Goal: Task Accomplishment & Management: Use online tool/utility

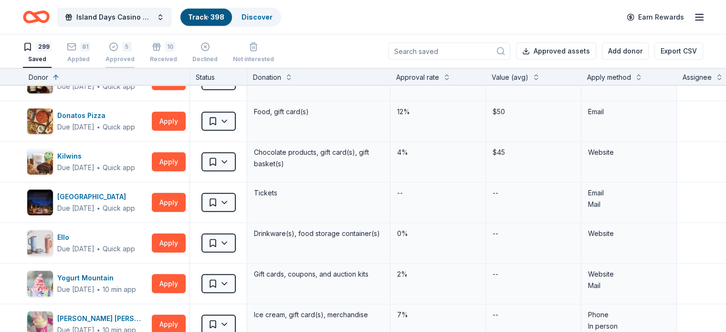
scroll to position [6396, 0]
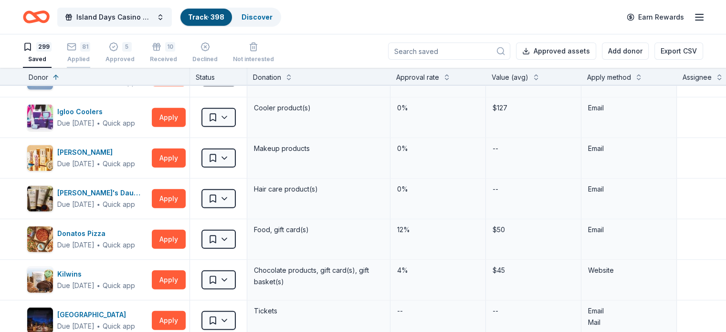
click at [90, 53] on div "81 Applied" at bounding box center [78, 52] width 23 height 21
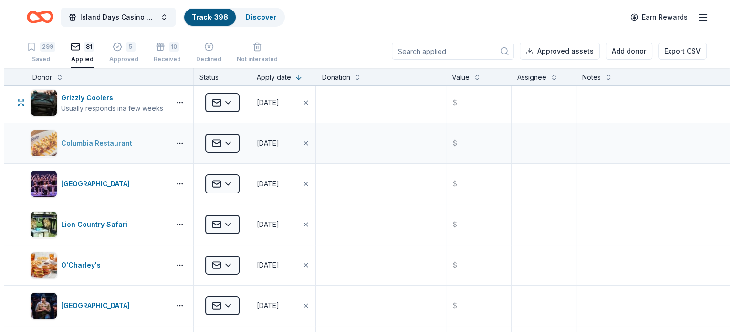
scroll to position [143, 0]
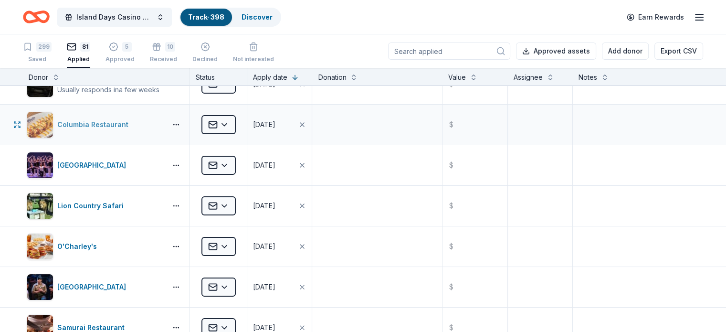
click at [102, 126] on div "Columbia Restaurant" at bounding box center [94, 124] width 75 height 11
click at [244, 122] on html "Island Days Casino Night Track · 398 Discover Earn Rewards 299 Saved 81 Applied…" at bounding box center [363, 166] width 726 height 332
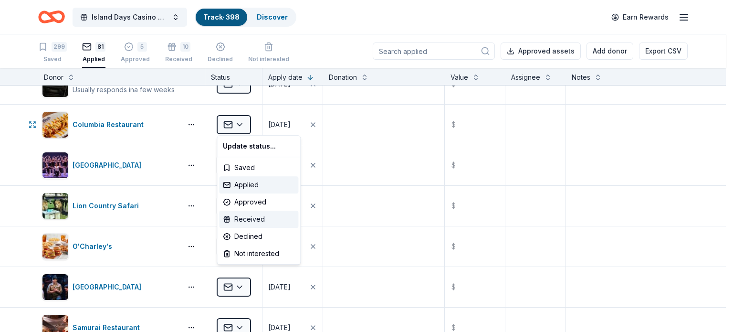
click at [258, 218] on div "Received" at bounding box center [258, 219] width 79 height 17
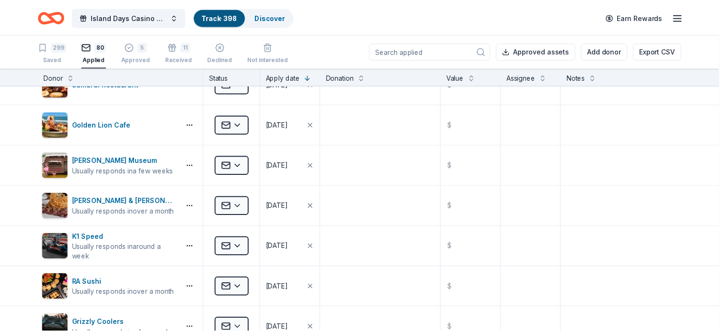
scroll to position [0, 0]
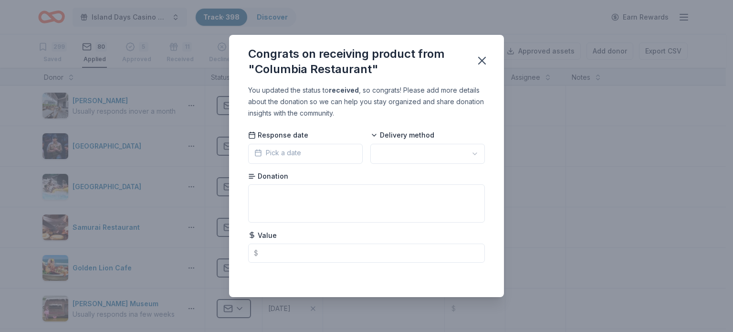
click at [332, 153] on button "Pick a date" at bounding box center [305, 154] width 115 height 20
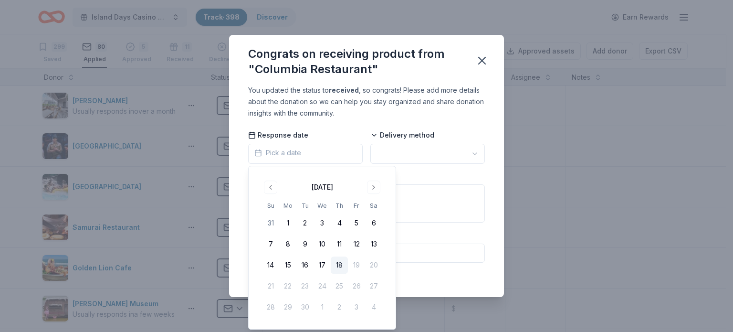
click at [338, 267] on button "18" at bounding box center [339, 264] width 17 height 17
click at [401, 155] on html "Island Days Casino Night Track · 398 Discover Earn Rewards 299 Saved 80 Applied…" at bounding box center [366, 166] width 733 height 332
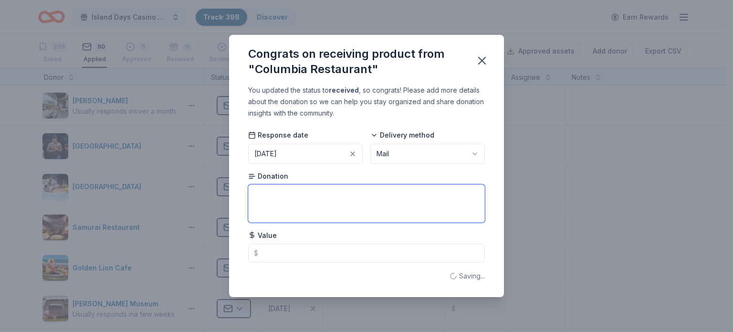
click at [295, 206] on textarea at bounding box center [366, 203] width 237 height 38
type textarea "gift card"
type input "50.00"
click at [482, 63] on icon "button" at bounding box center [481, 60] width 13 height 13
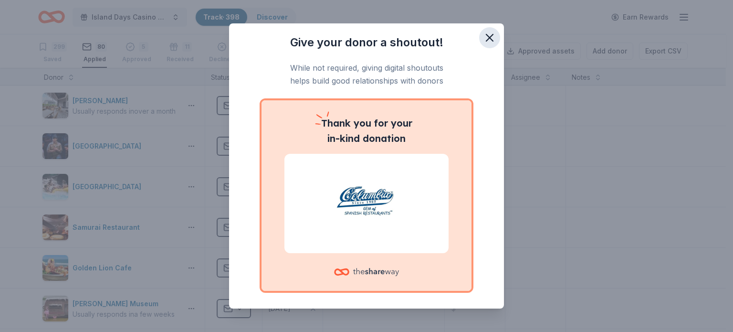
click at [487, 38] on icon "button" at bounding box center [489, 37] width 13 height 13
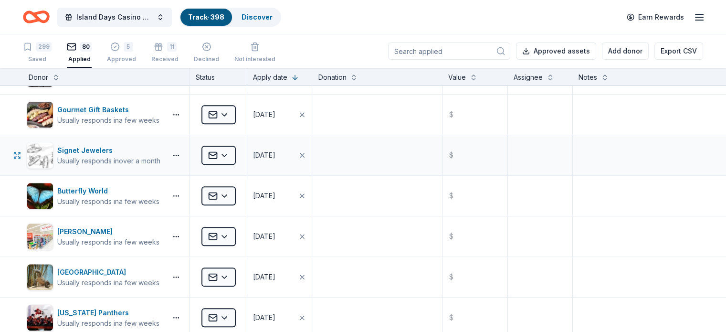
scroll to position [1050, 0]
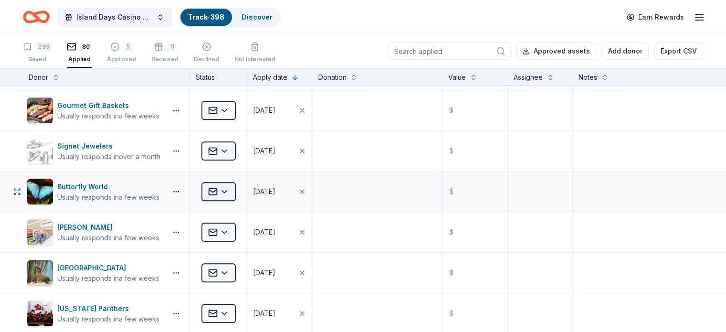
click at [245, 188] on html "Island Days Casino Night Track · 398 Discover Earn Rewards 299 Saved 80 Applied…" at bounding box center [363, 166] width 726 height 332
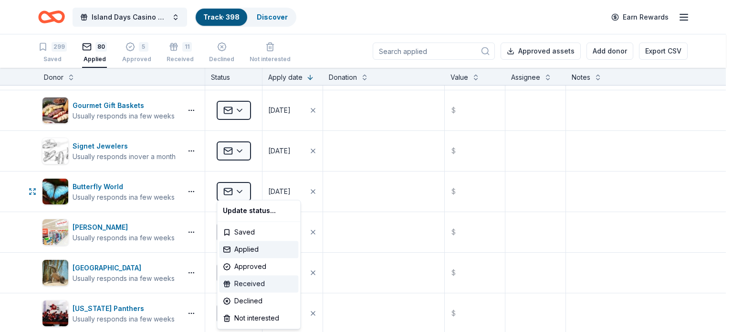
click at [259, 284] on div "Received" at bounding box center [258, 283] width 79 height 17
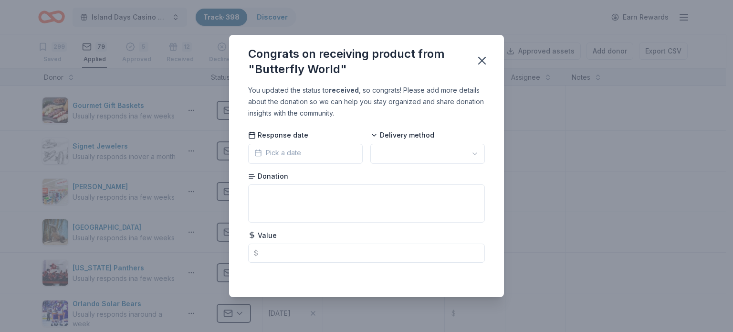
click at [306, 156] on button "Pick a date" at bounding box center [305, 154] width 115 height 20
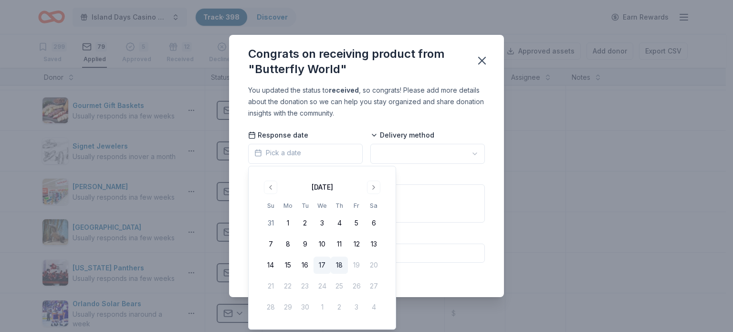
click at [321, 265] on button "17" at bounding box center [322, 264] width 17 height 17
click at [410, 150] on html "Island Days Casino Night Track · 398 Discover Earn Rewards 299 Saved 79 Applied…" at bounding box center [366, 166] width 733 height 332
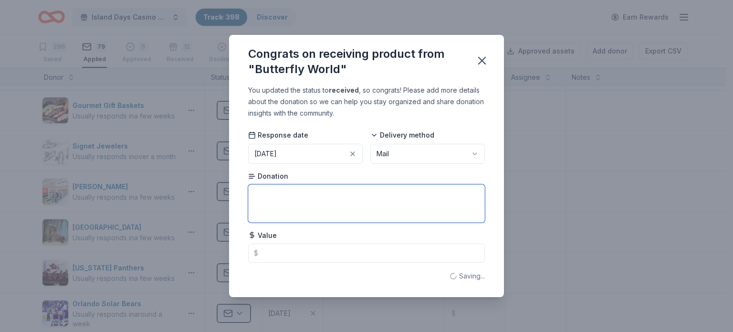
click at [331, 210] on textarea at bounding box center [366, 203] width 237 height 38
type textarea "tickets"
type input "65.00"
click at [569, 251] on div "Congrats on receiving product from "Butterfly World" You updated the status to …" at bounding box center [366, 166] width 733 height 332
click at [481, 59] on icon "button" at bounding box center [481, 60] width 13 height 13
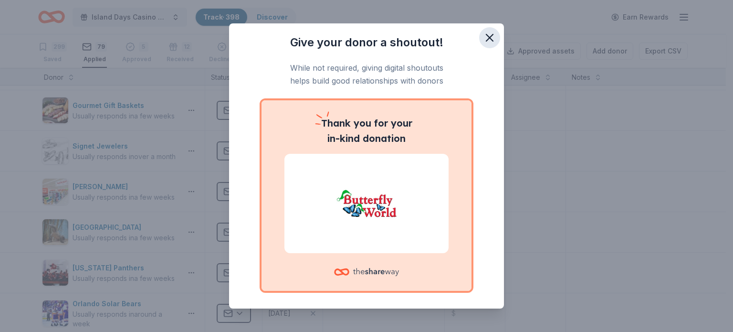
click at [483, 38] on icon "button" at bounding box center [489, 37] width 13 height 13
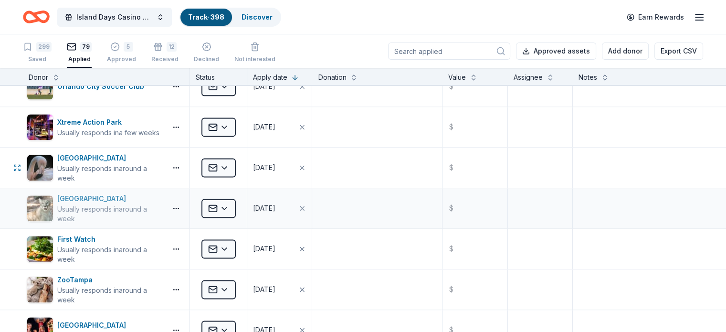
scroll to position [1337, 0]
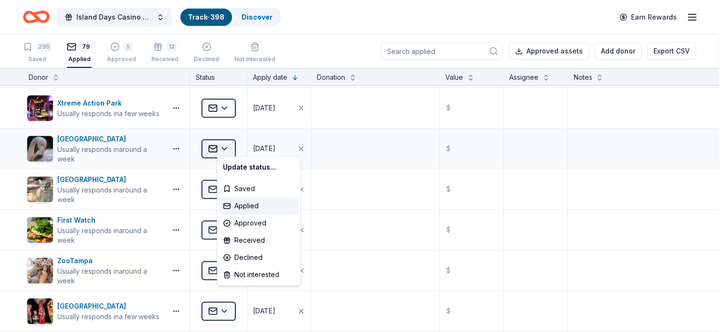
click at [242, 143] on html "Island Days Casino Night Track · 398 Discover Earn Rewards 299 Saved 79 Applied…" at bounding box center [363, 166] width 726 height 332
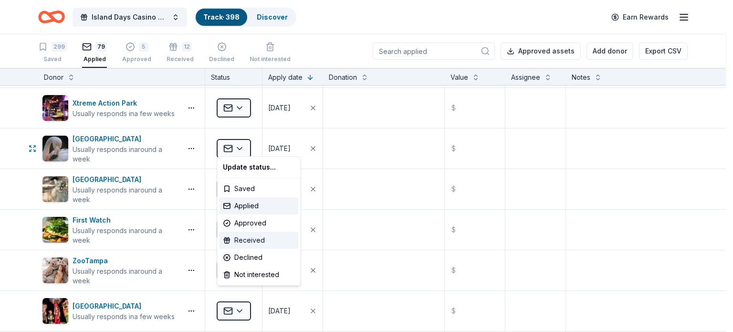
click at [253, 239] on div "Received" at bounding box center [258, 240] width 79 height 17
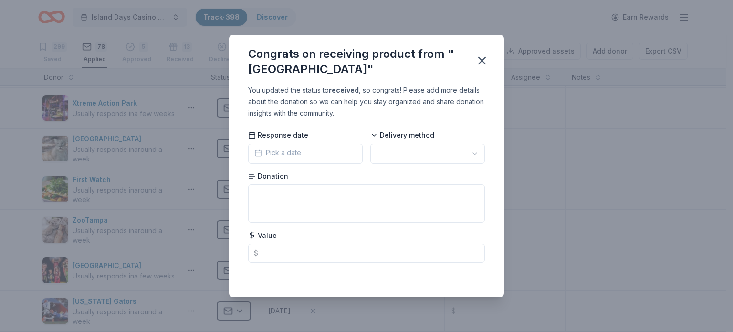
click at [328, 150] on button "Pick a date" at bounding box center [305, 154] width 115 height 20
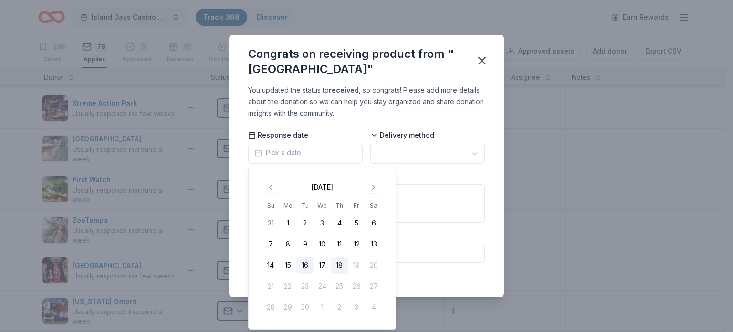
click at [304, 266] on button "16" at bounding box center [304, 264] width 17 height 17
click at [404, 157] on html "Island Days Casino Night Track · 398 Discover Earn Rewards 299 Saved 78 Applied…" at bounding box center [366, 166] width 733 height 332
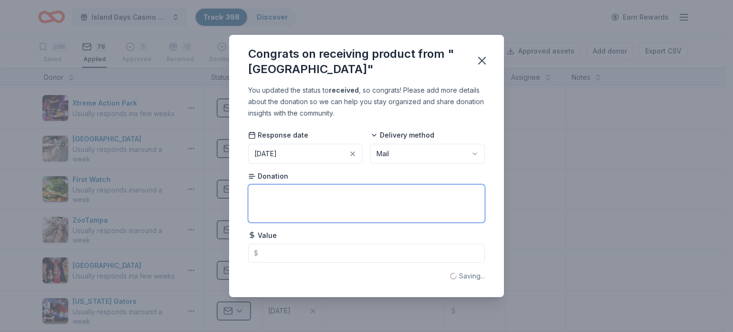
click at [325, 201] on textarea at bounding box center [366, 203] width 237 height 38
type textarea "tickets"
type input "48.00"
click at [484, 59] on icon "button" at bounding box center [481, 60] width 13 height 13
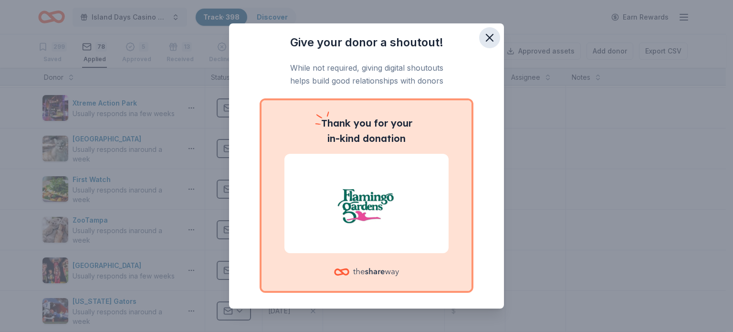
click at [484, 38] on icon "button" at bounding box center [489, 37] width 13 height 13
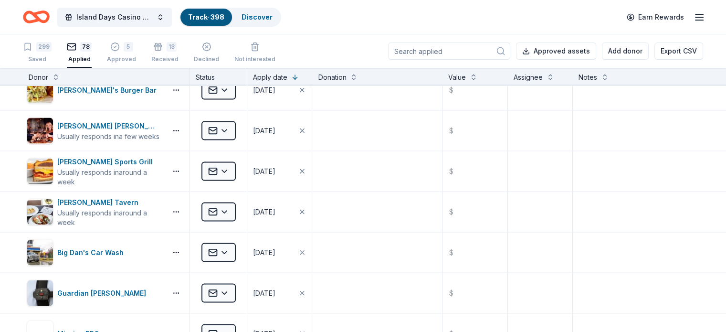
scroll to position [2053, 0]
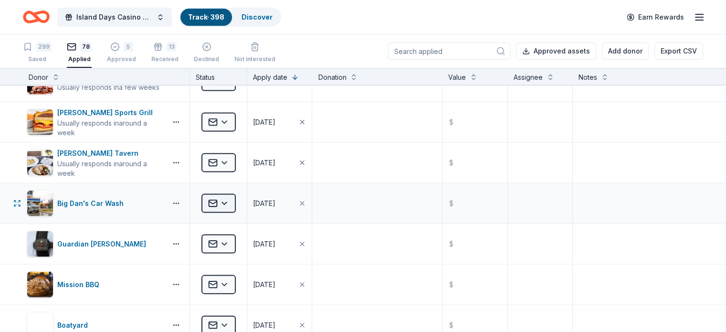
click at [241, 195] on html "Island Days Casino Night Track · 398 Discover Earn Rewards 299 Saved 78 Applied…" at bounding box center [363, 166] width 726 height 332
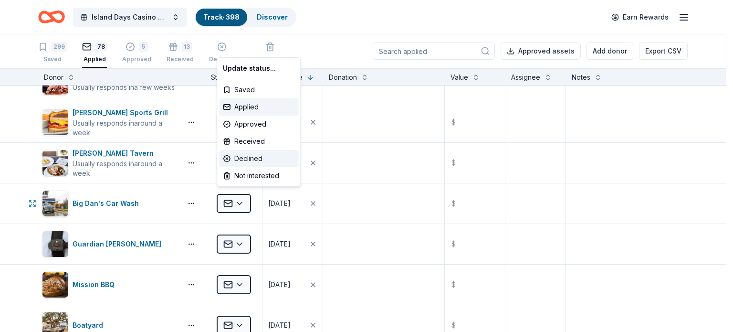
click at [254, 158] on div "Declined" at bounding box center [258, 158] width 79 height 17
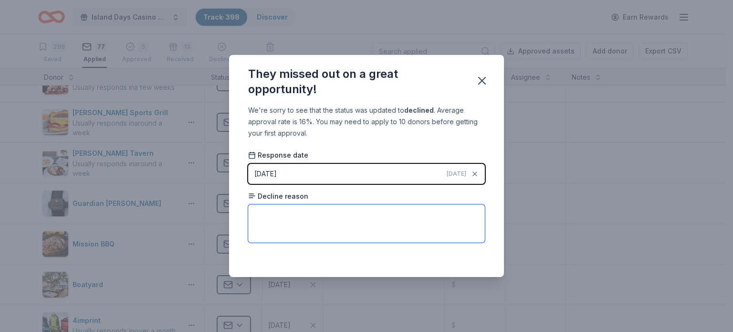
click at [335, 219] on textarea at bounding box center [366, 223] width 237 height 38
type textarea "no reason"
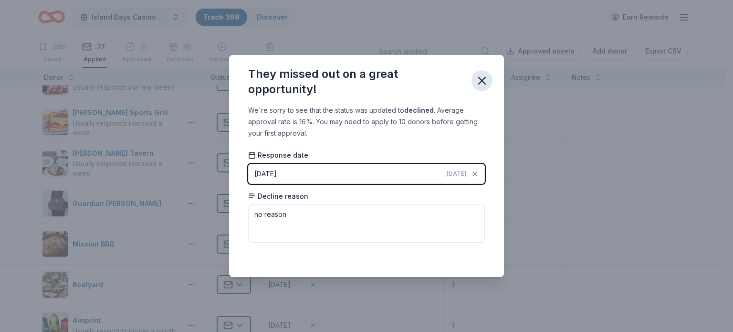
click at [485, 84] on icon "button" at bounding box center [482, 80] width 7 height 7
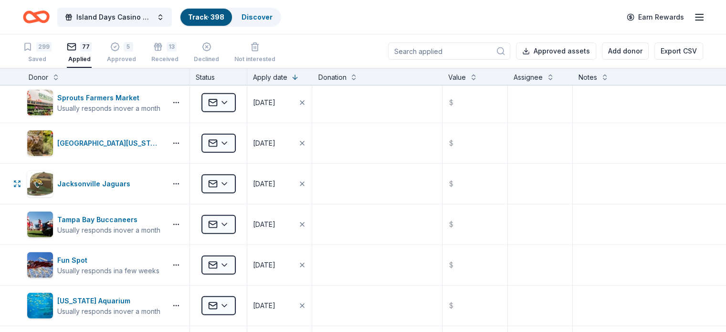
scroll to position [2578, 0]
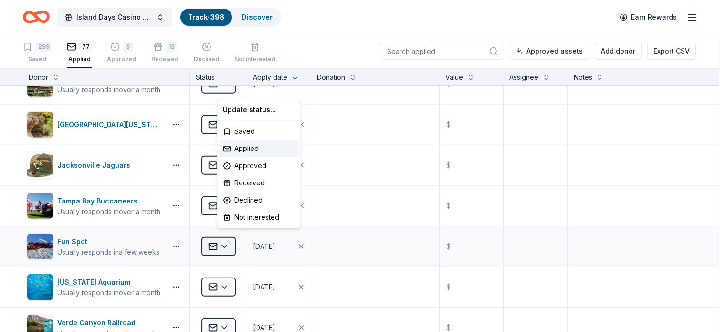
click at [242, 239] on html "Island Days Casino Night Track · 398 Discover Earn Rewards 299 Saved 77 Applied…" at bounding box center [363, 166] width 726 height 332
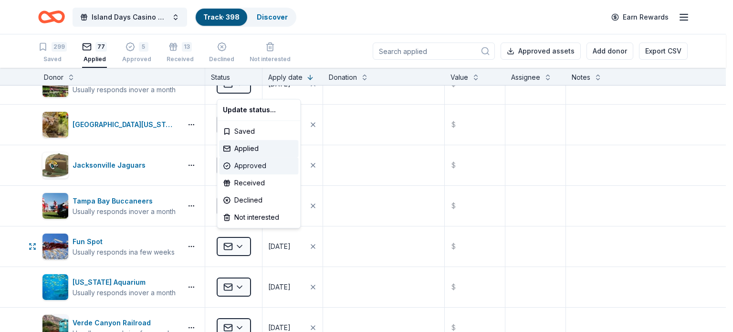
click at [253, 166] on div "Approved" at bounding box center [258, 165] width 79 height 17
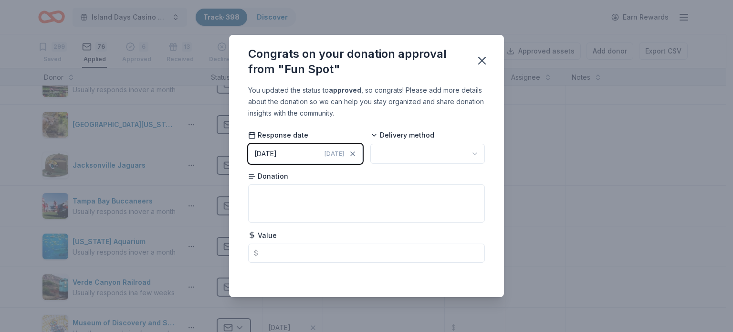
click at [438, 151] on html "Island Days Casino Night Track · 398 Discover Earn Rewards 299 Saved 76 Applied…" at bounding box center [366, 166] width 733 height 332
click at [319, 198] on textarea at bounding box center [366, 203] width 237 height 38
type textarea "Family 4 pack"
type input "240.00"
type textarea "Family 4 pack"
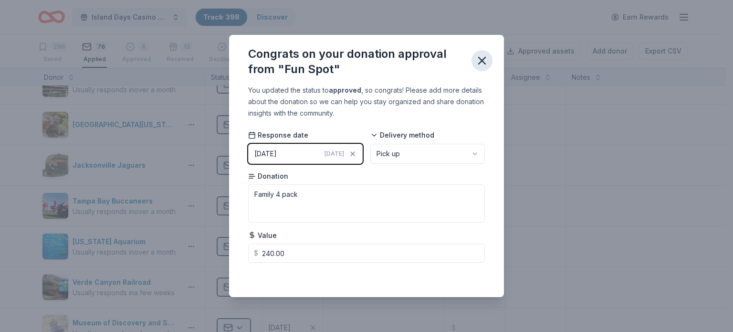
click at [490, 58] on button "button" at bounding box center [482, 60] width 21 height 21
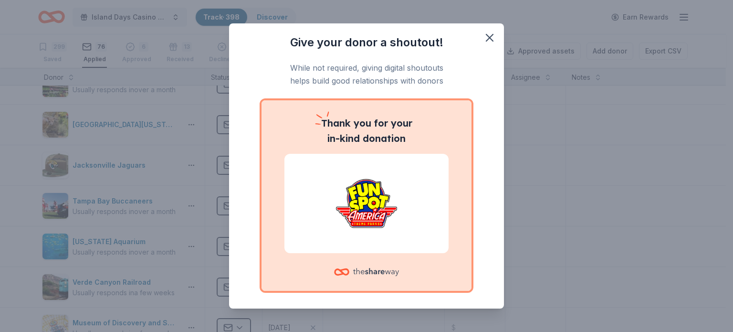
click at [479, 45] on span at bounding box center [489, 37] width 21 height 21
click at [486, 39] on icon "button" at bounding box center [489, 37] width 7 height 7
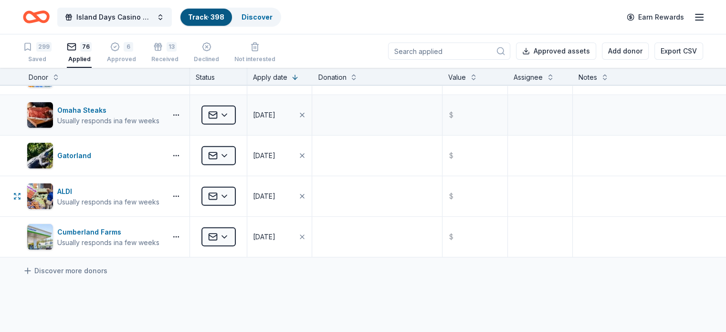
scroll to position [2959, 0]
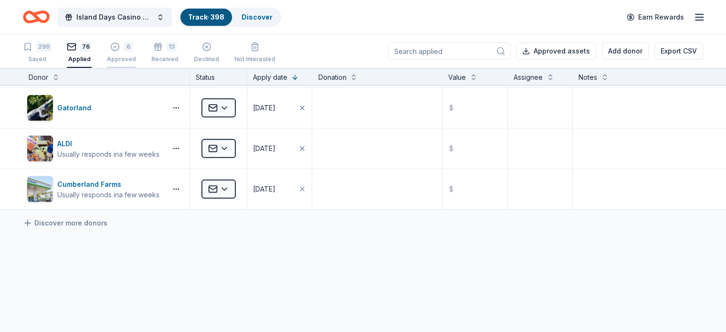
click at [136, 55] on div "Approved" at bounding box center [121, 54] width 29 height 8
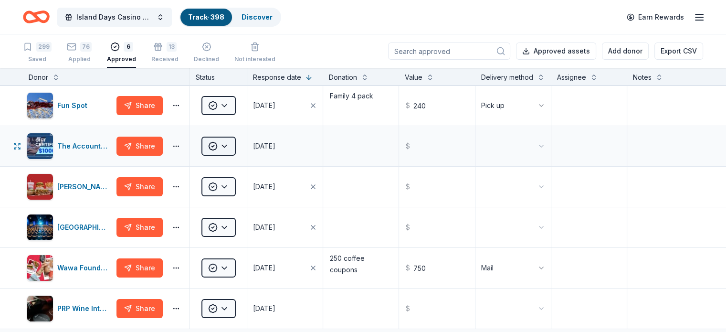
click at [242, 158] on html "Island Days Casino Night Track · 398 Discover Earn Rewards 299 Saved 76 Applied…" at bounding box center [363, 166] width 726 height 332
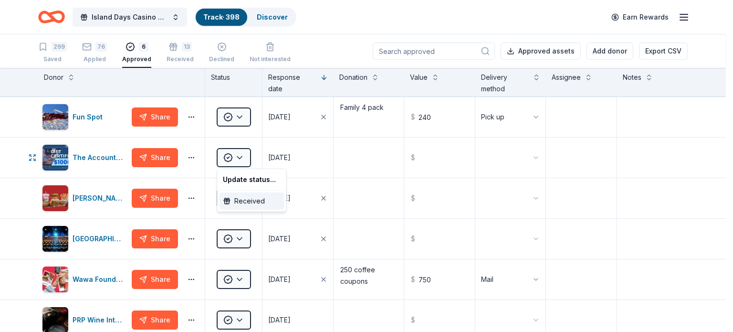
click at [254, 200] on div "Received" at bounding box center [251, 200] width 65 height 17
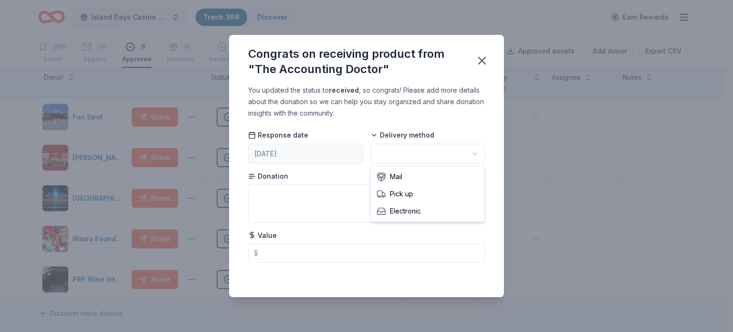
click at [424, 154] on html "Island Days Casino Night Track · 398 Discover Earn Rewards 299 Saved 76 Applied…" at bounding box center [366, 166] width 733 height 332
click at [336, 198] on textarea at bounding box center [366, 203] width 237 height 38
type textarea "Gift Cert"
type input "1000.00"
drag, startPoint x: 487, startPoint y: 56, endPoint x: 462, endPoint y: 100, distance: 51.1
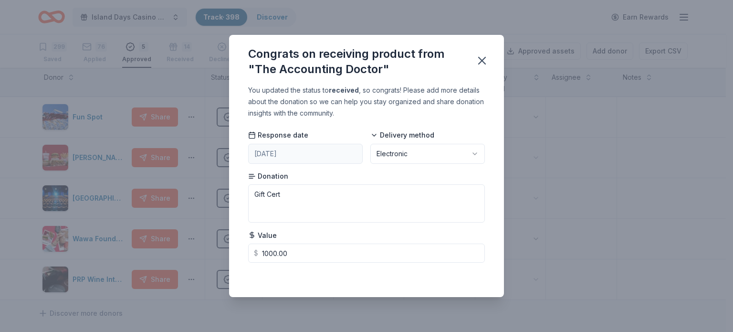
click at [487, 56] on icon "button" at bounding box center [481, 60] width 13 height 13
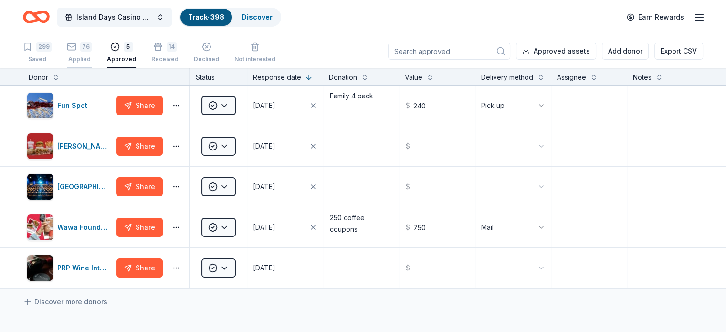
click at [92, 52] on div "76 Applied" at bounding box center [79, 52] width 25 height 21
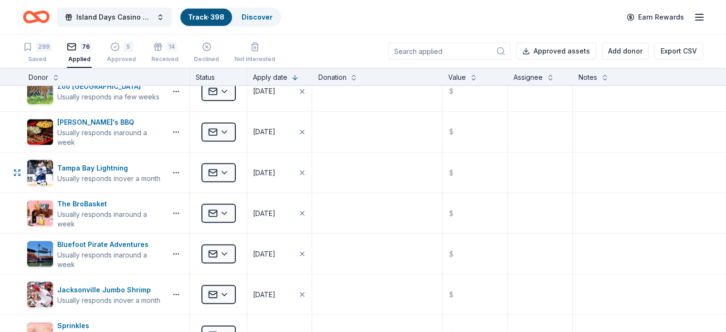
scroll to position [1766, 0]
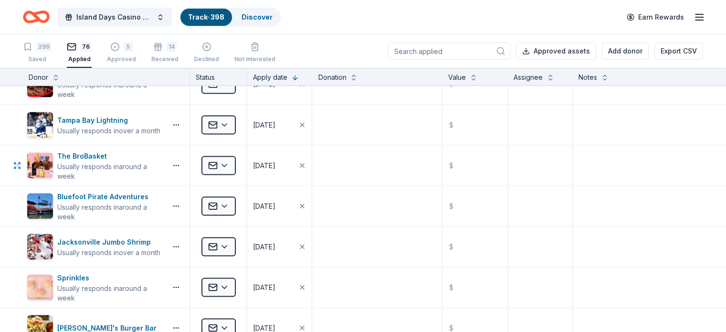
click at [242, 161] on html "Island Days Casino Night Track · 398 Discover Earn Rewards 299 Saved 76 Applied…" at bounding box center [363, 166] width 726 height 332
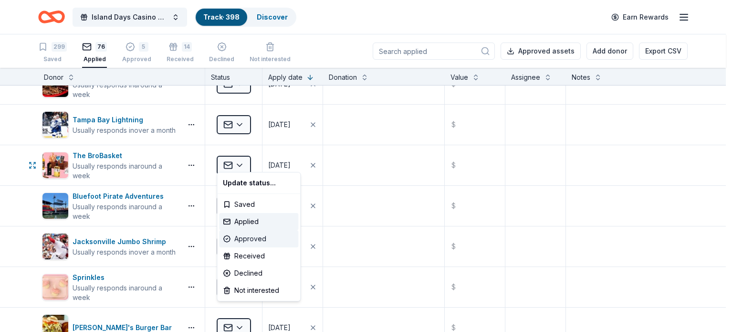
click at [253, 240] on div "Approved" at bounding box center [258, 238] width 79 height 17
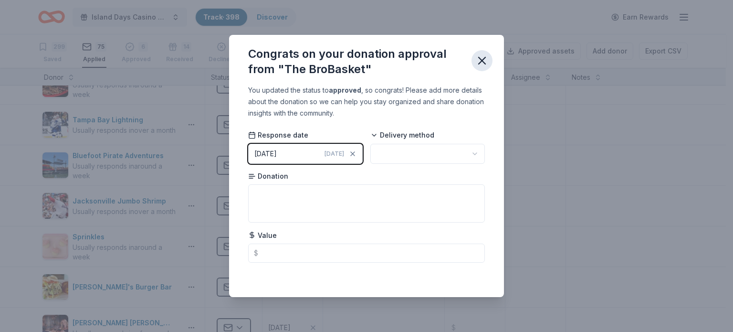
click at [482, 63] on icon "button" at bounding box center [481, 60] width 13 height 13
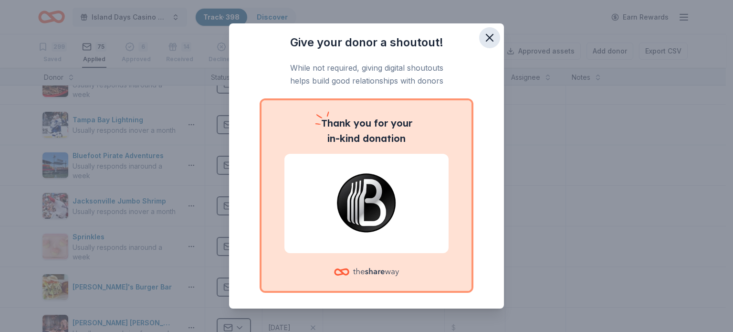
click at [483, 40] on icon "button" at bounding box center [489, 37] width 13 height 13
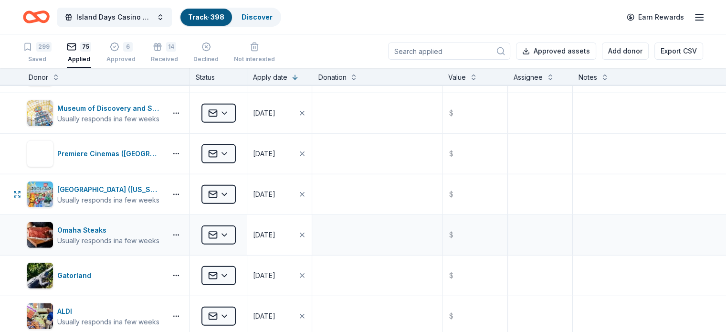
scroll to position [2769, 0]
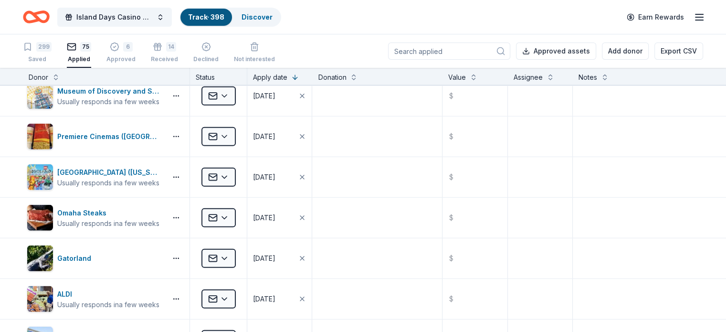
click at [418, 49] on input at bounding box center [449, 50] width 122 height 17
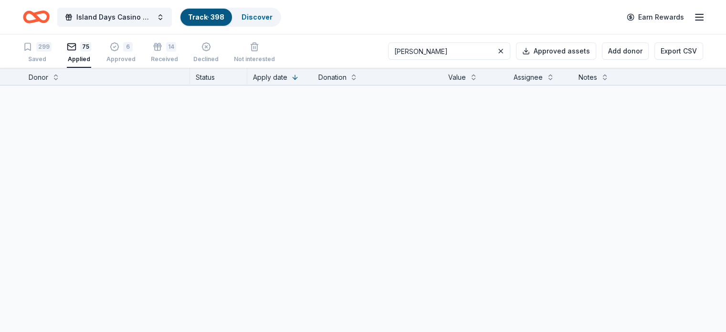
scroll to position [0, 0]
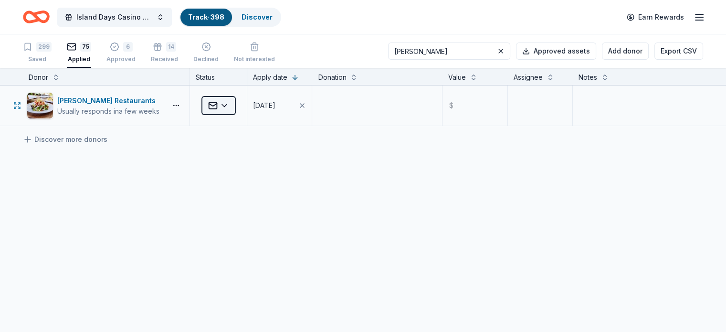
type input "[PERSON_NAME]"
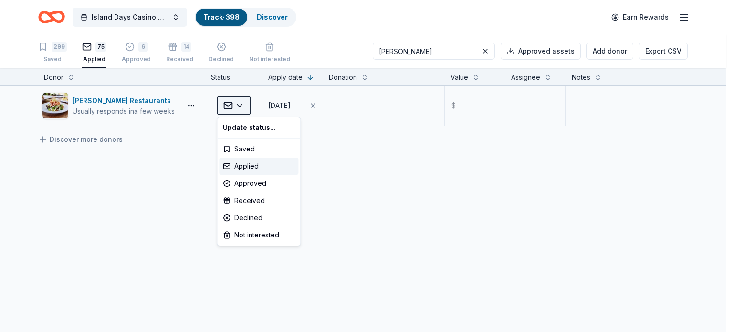
click at [238, 104] on html "Island Days Casino Night Track · 398 Discover Earn Rewards 299 Saved 75 Applied…" at bounding box center [366, 166] width 733 height 332
click at [249, 219] on div "Declined" at bounding box center [258, 217] width 79 height 17
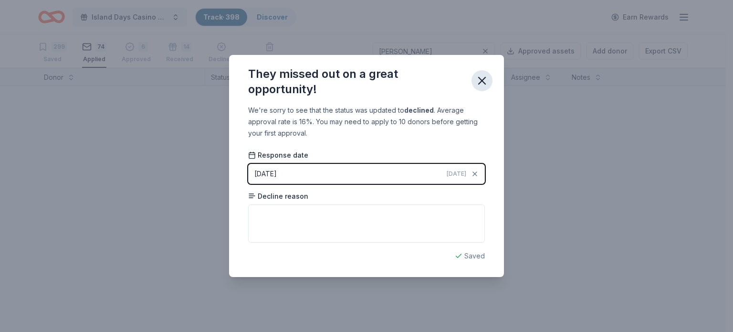
click at [483, 82] on icon "button" at bounding box center [482, 80] width 7 height 7
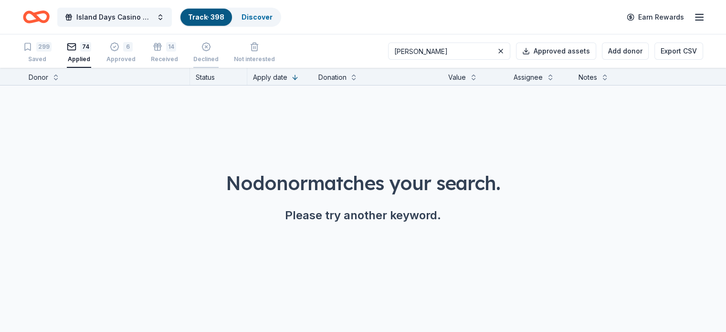
click at [214, 51] on div "Declined" at bounding box center [205, 47] width 25 height 21
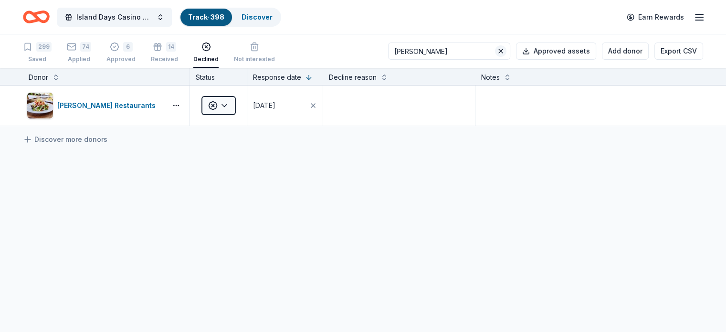
click at [495, 51] on button at bounding box center [500, 50] width 11 height 11
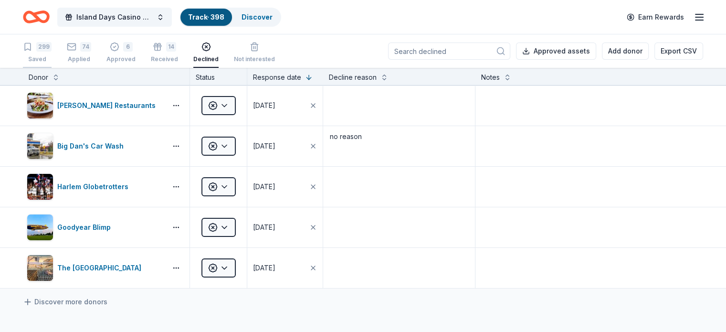
click at [52, 54] on div "299 Saved" at bounding box center [37, 52] width 29 height 21
